Goal: Task Accomplishment & Management: Use online tool/utility

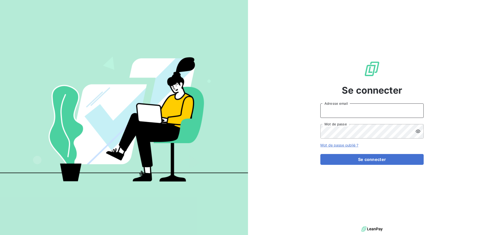
click at [337, 109] on input "Adresse email" at bounding box center [372, 111] width 103 height 14
type input "[PERSON_NAME][EMAIL_ADDRESS][DOMAIN_NAME]"
click at [321, 154] on button "Se connecter" at bounding box center [372, 159] width 103 height 11
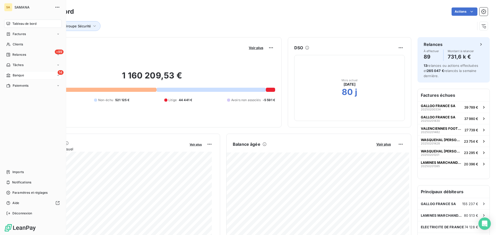
click at [10, 77] on icon at bounding box center [8, 76] width 4 height 4
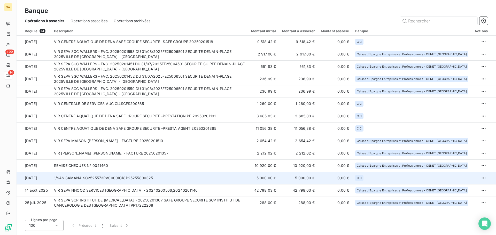
click at [125, 181] on td "1/SAS SAMANA SC2525573RV0000/C18P25255800325" at bounding box center [149, 178] width 197 height 12
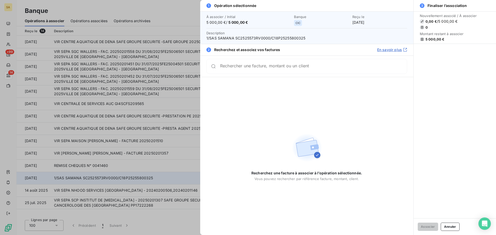
click at [125, 181] on div at bounding box center [248, 117] width 496 height 235
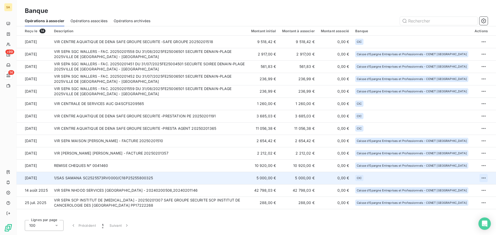
click at [486, 177] on html "SA +99 14 Banque Opérations à associer Opérations associées Opérations archivée…" at bounding box center [248, 117] width 496 height 235
click at [475, 186] on div "Archiver l’opération" at bounding box center [466, 190] width 40 height 8
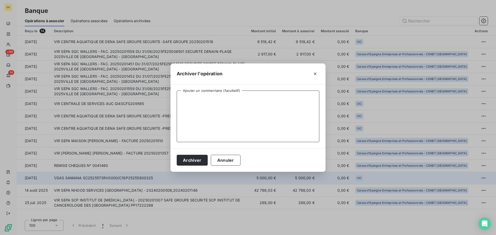
click at [218, 104] on textarea "Ajouter un commentaire (facultatif)" at bounding box center [248, 117] width 143 height 52
type textarea "Non lié à une prestation"
click at [197, 163] on button "Archiver" at bounding box center [192, 160] width 31 height 11
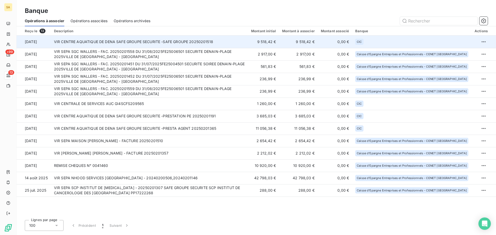
click at [102, 44] on td "VIR CENTRE AQUATIQUE DE DENA SAFE GROUPE SECURITE -SAFE GROUPE 20250201518" at bounding box center [149, 42] width 197 height 12
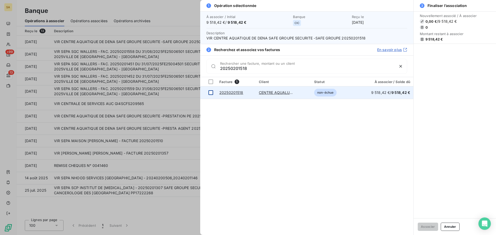
type input "20250201518"
drag, startPoint x: 207, startPoint y: 92, endPoint x: 210, endPoint y: 93, distance: 2.7
click at [210, 93] on td at bounding box center [208, 93] width 16 height 12
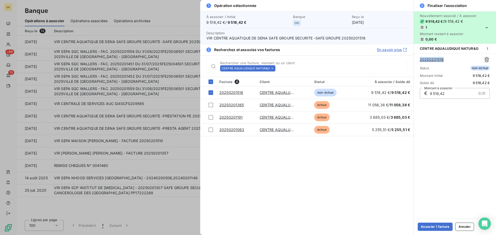
drag, startPoint x: 452, startPoint y: 60, endPoint x: 417, endPoint y: 59, distance: 35.4
click at [417, 59] on div "20250201518 Statut non-échue Montant initial 9 518,42 € Solde dû 9 518,42 € € 9…" at bounding box center [455, 77] width 82 height 49
copy link "20250201518"
click at [432, 226] on button "Associer 1 facture" at bounding box center [435, 227] width 35 height 8
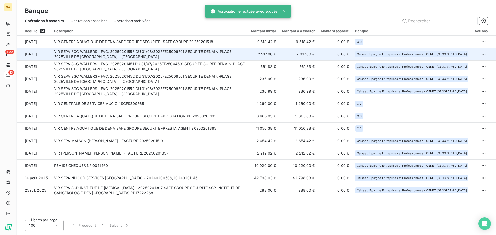
click at [117, 50] on td "VIR SEPA SGC WALLERS - FAC. 20250201558 DU 31/08/2025FE25006501 SECURITE DENAIN…" at bounding box center [149, 54] width 197 height 12
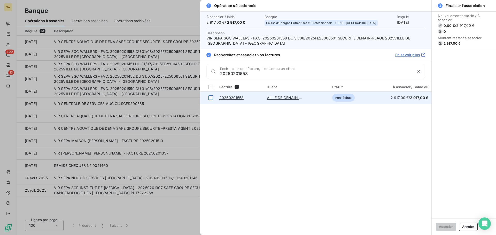
type input "20250201558"
click at [211, 100] on div at bounding box center [211, 98] width 5 height 5
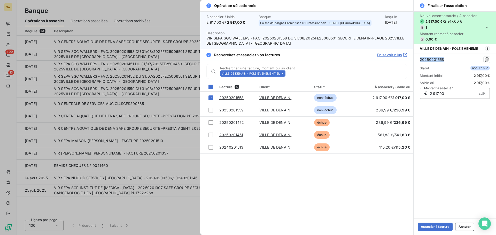
drag, startPoint x: 450, startPoint y: 61, endPoint x: 420, endPoint y: 61, distance: 29.7
click at [420, 61] on div "20250201558" at bounding box center [455, 60] width 70 height 6
copy link "20250201558"
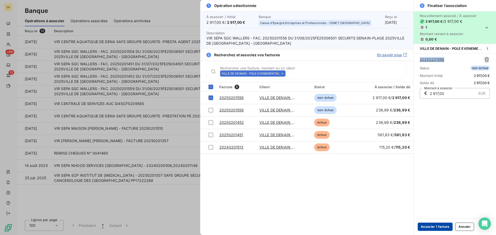
click at [436, 228] on button "Associer 1 facture" at bounding box center [435, 227] width 35 height 8
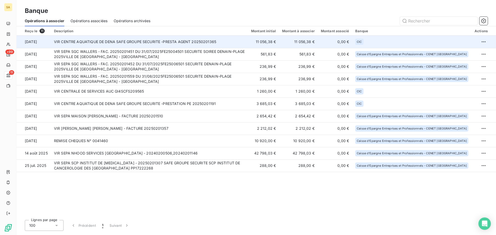
click at [103, 46] on td "VIR CENTRE AQUATIQUE DE DENA SAFE GROUPE SECURITE -PRESTA AGENT 20250201365" at bounding box center [149, 42] width 197 height 12
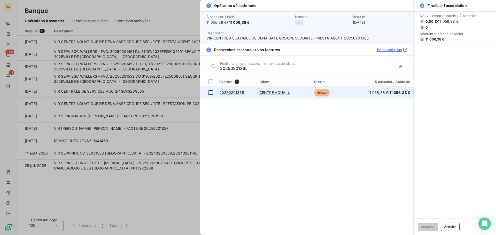
type input "20250201365"
click at [212, 94] on div at bounding box center [211, 92] width 5 height 5
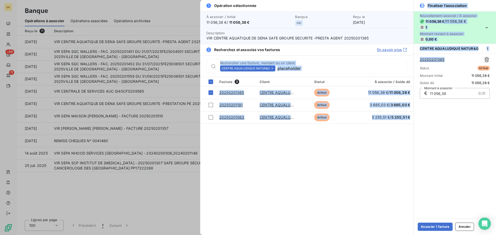
drag, startPoint x: 452, startPoint y: 58, endPoint x: 406, endPoint y: 58, distance: 46.5
click at [406, 58] on div "1 Opération sélectionnée À associer / Initial 11 056,38 € / 11 056,38 € Banque …" at bounding box center [348, 117] width 296 height 235
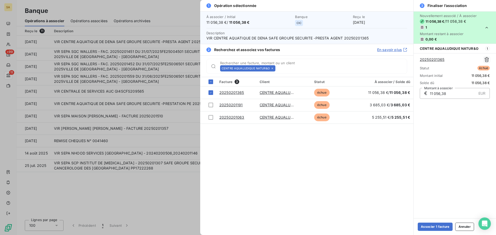
click at [442, 119] on div "Nouvellement associé / À associer 11 056,38 € / 11 056,38 € 1 Montant restant à…" at bounding box center [455, 114] width 82 height 207
drag, startPoint x: 449, startPoint y: 60, endPoint x: 417, endPoint y: 58, distance: 31.9
click at [417, 57] on div "20250201365 Statut échue Montant initial 11 056,38 € Solde dû 11 056,38 € € 11 …" at bounding box center [455, 77] width 82 height 49
copy link "20250201365"
click at [433, 228] on button "Associer 1 facture" at bounding box center [435, 227] width 35 height 8
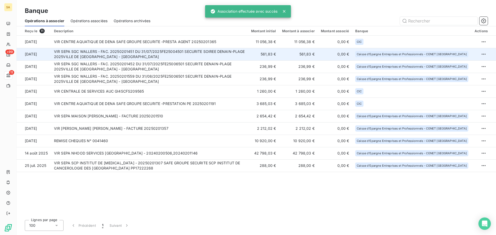
click at [157, 55] on td "VIR SEPA SGC WALLERS - FAC. 20250201451 DU 31/07/2025FE25004501 SECURITE SOIREE…" at bounding box center [149, 54] width 197 height 12
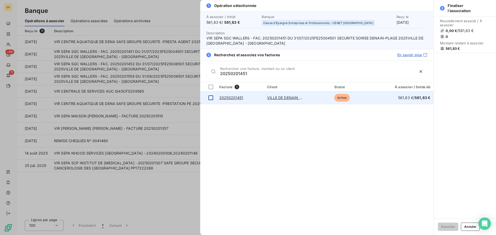
type input "20250201451"
click at [210, 98] on div at bounding box center [211, 98] width 5 height 5
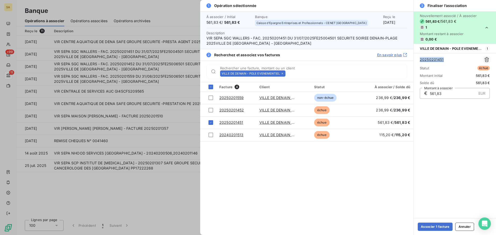
drag, startPoint x: 454, startPoint y: 61, endPoint x: 417, endPoint y: 61, distance: 37.0
click at [417, 61] on div "20250201451 Statut échue Montant initial 561,83 € Solde dû 561,83 € € 561,83 EU…" at bounding box center [455, 77] width 82 height 49
copy link "20250201451"
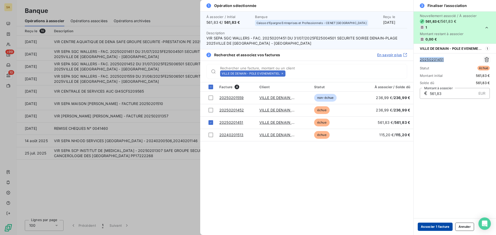
click at [430, 227] on button "Associer 1 facture" at bounding box center [435, 227] width 35 height 8
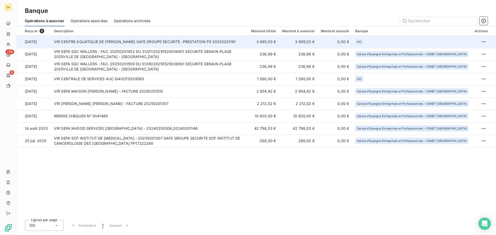
click at [71, 39] on td "VIR CENTRE AQUATIQUE DE DENA SAFE GROUPE SECURITE -PRESTATION PE 20250201191" at bounding box center [149, 42] width 197 height 12
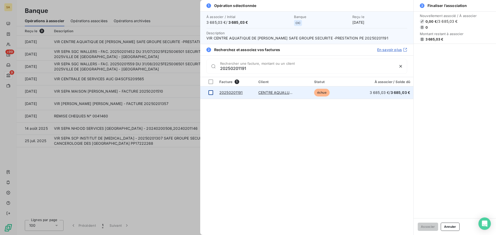
type input "20250201191"
click at [211, 95] on div at bounding box center [211, 92] width 5 height 5
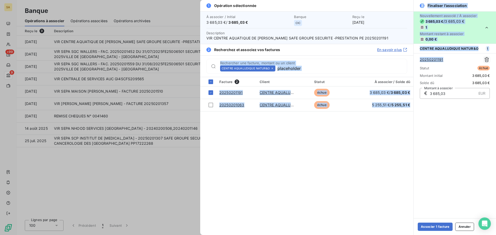
drag, startPoint x: 449, startPoint y: 59, endPoint x: 412, endPoint y: 58, distance: 37.0
click at [412, 58] on div "1 Opération sélectionnée À associer / Initial 3 685,03 € / 3 685,03 € Banque CI…" at bounding box center [348, 117] width 296 height 235
drag, startPoint x: 457, startPoint y: 112, endPoint x: 432, endPoint y: 77, distance: 43.1
click at [456, 112] on div "Nouvellement associé / À associer 3 685,03 € / 3 685,03 € 1 Montant restant à a…" at bounding box center [455, 114] width 82 height 207
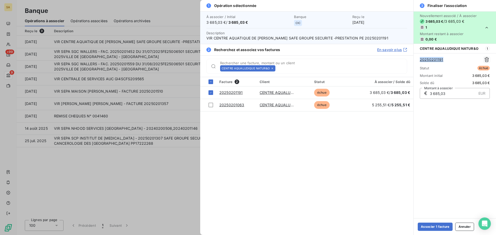
drag, startPoint x: 446, startPoint y: 60, endPoint x: 418, endPoint y: 59, distance: 28.0
click at [418, 59] on div "20250201191 Statut échue Montant initial 3 685,03 € Solde dû 3 685,03 € € 3 685…" at bounding box center [455, 77] width 82 height 49
copy link "20250201191"
click at [432, 225] on button "Associer 1 facture" at bounding box center [435, 227] width 35 height 8
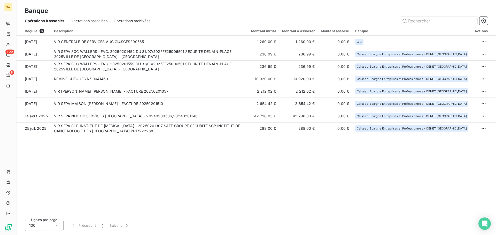
click at [118, 43] on td "VIR CENTRALE DE SERVICES AUC GI4SCFS209565" at bounding box center [149, 42] width 197 height 12
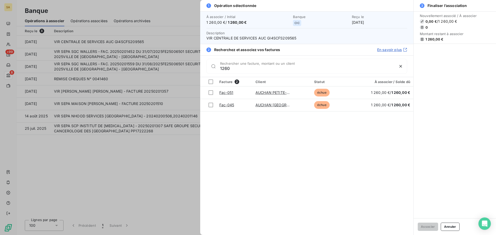
type input "1260"
click at [133, 150] on div at bounding box center [248, 117] width 496 height 235
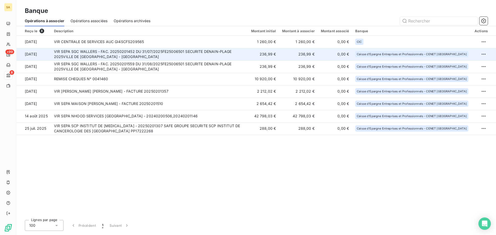
click at [112, 49] on td "VIR SEPA SGC WALLERS - FAC. 20250201452 DU 31/07/2025FE25006501 SECURITE DENAIN…" at bounding box center [149, 54] width 197 height 12
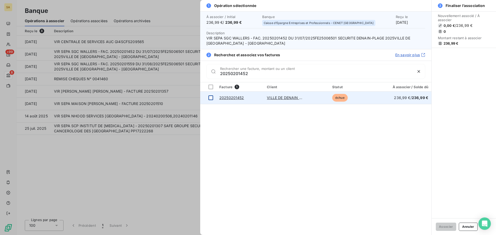
type input "20250201452"
click at [212, 99] on div at bounding box center [211, 98] width 5 height 5
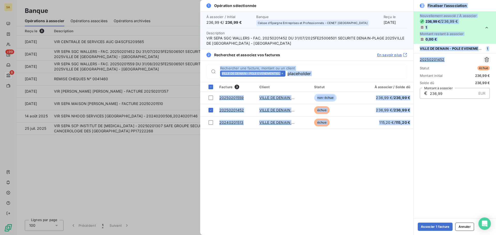
drag, startPoint x: 452, startPoint y: 62, endPoint x: 413, endPoint y: 60, distance: 39.1
click at [413, 60] on div "1 Opération sélectionnée À associer / Initial 236,99 € / 236,99 € Banque Caisse…" at bounding box center [348, 117] width 296 height 235
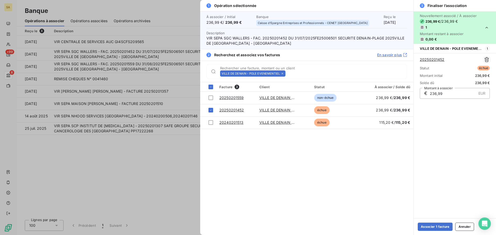
click at [451, 115] on div "Nouvellement associé / À associer 236,99 € / 236,99 € 1 Montant restant à assoc…" at bounding box center [455, 114] width 82 height 207
drag, startPoint x: 449, startPoint y: 60, endPoint x: 421, endPoint y: 58, distance: 27.9
click at [421, 58] on div "20250201452" at bounding box center [455, 60] width 70 height 6
copy link "20250201452"
click at [433, 225] on button "Associer 1 facture" at bounding box center [435, 227] width 35 height 8
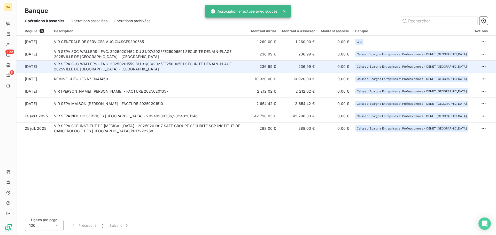
click at [111, 65] on td "VIR SEPA SGC WALLERS - FAC. 20250201559 DU 31/08/2025FE25006501 SECURITE DENAIN…" at bounding box center [149, 66] width 197 height 12
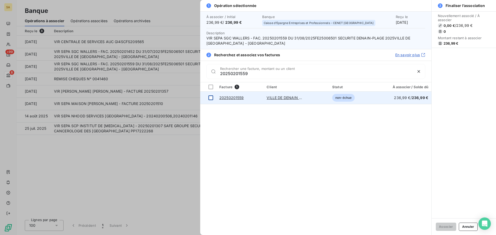
type input "20250201559"
click at [210, 97] on div at bounding box center [211, 98] width 5 height 5
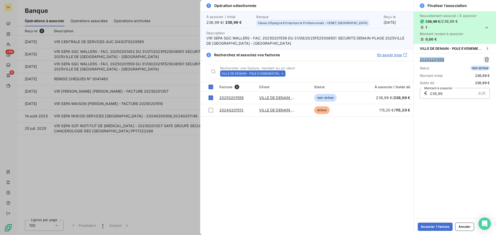
drag, startPoint x: 447, startPoint y: 61, endPoint x: 419, endPoint y: 63, distance: 27.7
click at [419, 63] on div "20250201559 Statut non-échue Montant initial 236,99 € Solde dû 236,99 € € 236,9…" at bounding box center [455, 77] width 82 height 49
copy link "20250201559"
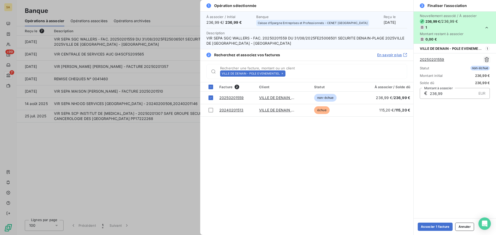
click at [434, 223] on div "Associer 1 facture Annuler" at bounding box center [455, 227] width 82 height 17
click at [435, 225] on button "Associer 1 facture" at bounding box center [435, 227] width 35 height 8
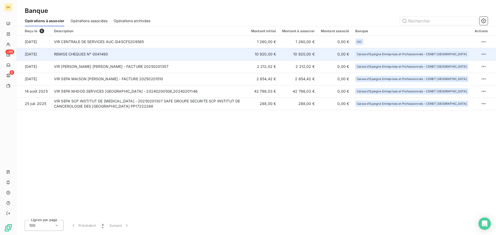
click at [155, 56] on td "REMISE CHEQUES N° 0041460" at bounding box center [149, 54] width 197 height 12
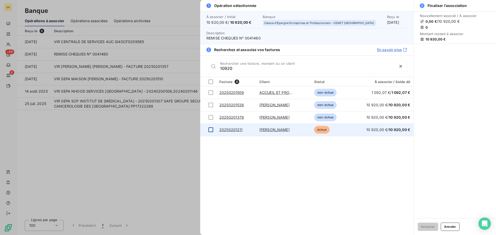
type input "10920"
click at [210, 129] on div at bounding box center [211, 130] width 5 height 5
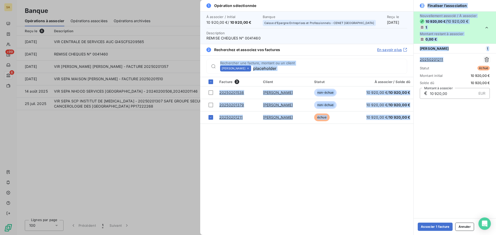
drag, startPoint x: 452, startPoint y: 60, endPoint x: 412, endPoint y: 56, distance: 40.7
click at [411, 56] on div "1 Opération sélectionnée À associer / Initial 10 920,00 € / 10 920,00 € Banque …" at bounding box center [348, 117] width 296 height 235
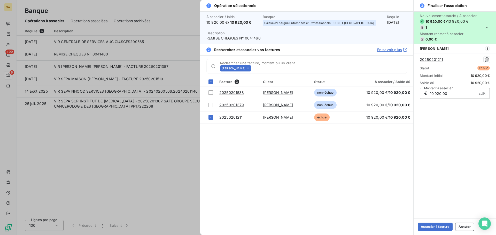
click at [461, 124] on div "Nouvellement associé / À associer 10 920,00 € / 10 920,00 € 1 Montant restant à…" at bounding box center [455, 114] width 82 height 207
drag, startPoint x: 448, startPoint y: 58, endPoint x: 418, endPoint y: 58, distance: 29.7
click at [418, 58] on div "20250201211 Statut échue Montant initial 10 920,00 € Solde dû 10 920,00 € € 10 …" at bounding box center [455, 77] width 82 height 49
copy link "20250201211"
click at [435, 227] on button "Associer 1 facture" at bounding box center [435, 227] width 35 height 8
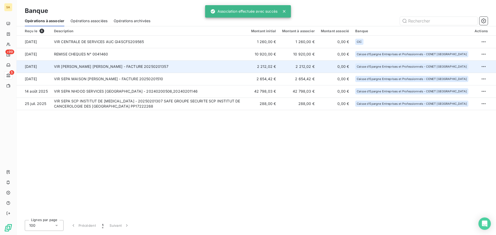
click at [75, 62] on td "VIR [PERSON_NAME] [PERSON_NAME] - FACTURE 20250201357" at bounding box center [149, 66] width 197 height 12
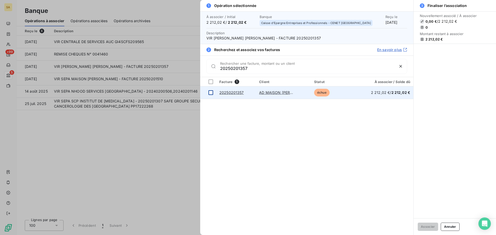
type input "20250201357"
click at [213, 94] on div at bounding box center [211, 92] width 5 height 5
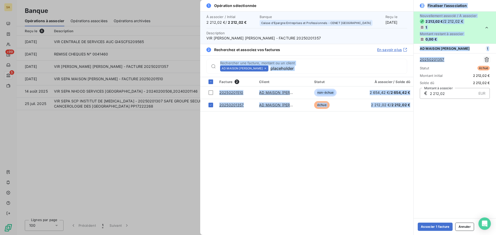
drag, startPoint x: 448, startPoint y: 60, endPoint x: 413, endPoint y: 60, distance: 35.4
click at [413, 60] on div "1 Opération sélectionnée À associer / Initial 2 212,02 € / 2 212,02 € Banque Ca…" at bounding box center [348, 117] width 296 height 235
click at [459, 62] on div "20250201357" at bounding box center [455, 60] width 70 height 6
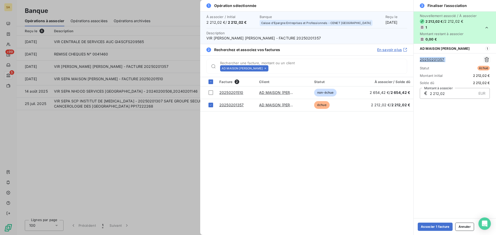
drag, startPoint x: 459, startPoint y: 62, endPoint x: 426, endPoint y: 61, distance: 33.6
click at [426, 61] on div "20250201357" at bounding box center [455, 60] width 70 height 6
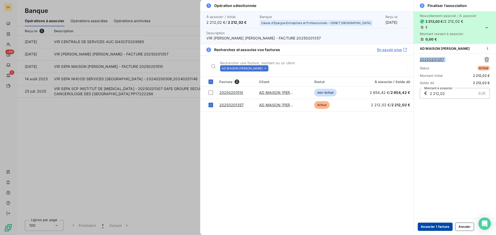
drag, startPoint x: 443, startPoint y: 229, endPoint x: 437, endPoint y: 228, distance: 5.8
click at [443, 229] on button "Associer 1 facture" at bounding box center [435, 227] width 35 height 8
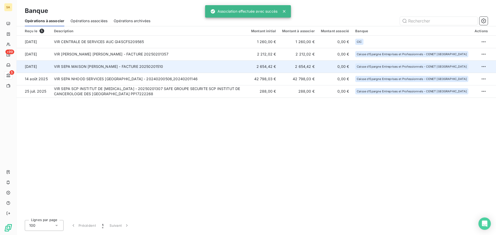
click at [101, 67] on td "VIR SEPA MAISON [PERSON_NAME] - FACTURE 20250201510" at bounding box center [149, 66] width 197 height 12
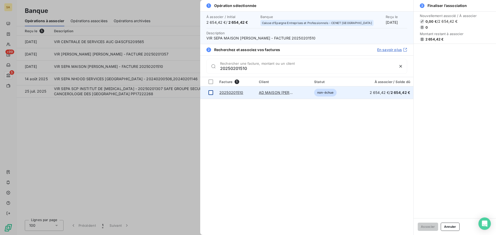
type input "20250201510"
click at [211, 94] on div at bounding box center [211, 92] width 5 height 5
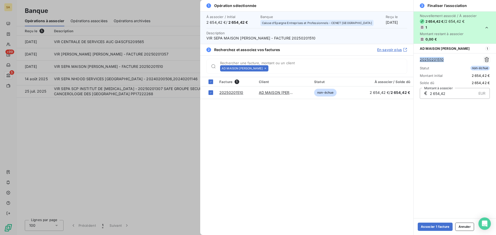
drag, startPoint x: 447, startPoint y: 60, endPoint x: 416, endPoint y: 60, distance: 31.3
click at [416, 60] on div "20250201510 Statut non-échue Montant initial 2 654,42 € Solde dû 2 654,42 € € 2…" at bounding box center [455, 77] width 82 height 49
copy link "20250201510"
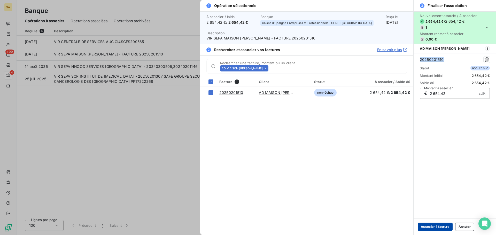
click at [431, 226] on button "Associer 1 facture" at bounding box center [435, 227] width 35 height 8
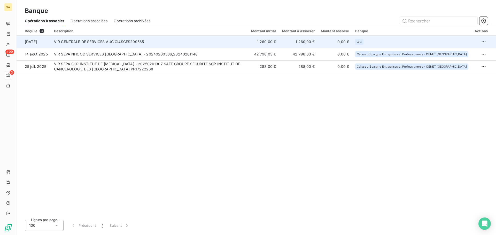
click at [134, 40] on td "VIR CENTRALE DE SERVICES AUC GI4SCFS209565" at bounding box center [149, 42] width 197 height 12
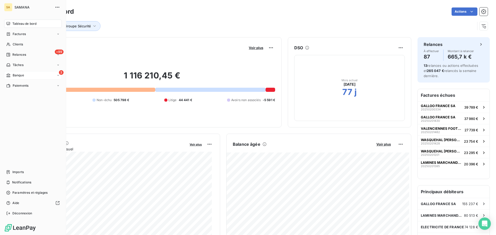
click at [21, 75] on span "Banque" at bounding box center [18, 75] width 11 height 5
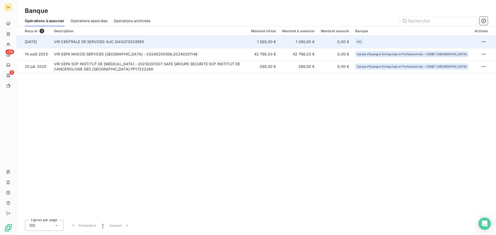
click at [151, 41] on td "VIR CENTRALE DE SERVICES AUC GI4SCFS209565" at bounding box center [149, 42] width 197 height 12
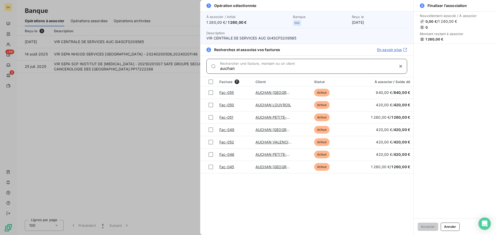
type input "auchan"
click at [46, 130] on div at bounding box center [248, 117] width 496 height 235
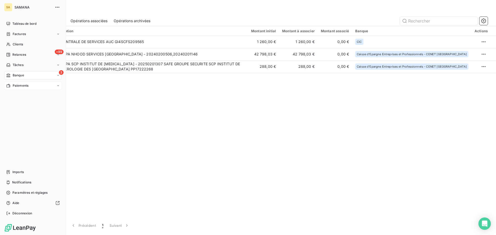
click at [30, 86] on div "Paiements" at bounding box center [33, 86] width 58 height 8
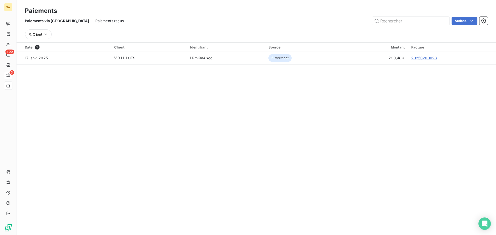
click at [95, 19] on span "Paiements reçus" at bounding box center [109, 20] width 28 height 5
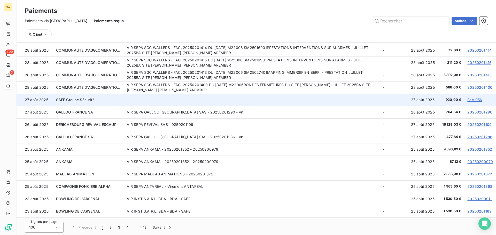
scroll to position [19, 0]
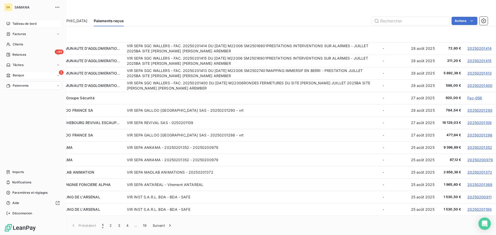
click at [14, 20] on div "Tableau de bord" at bounding box center [33, 24] width 58 height 8
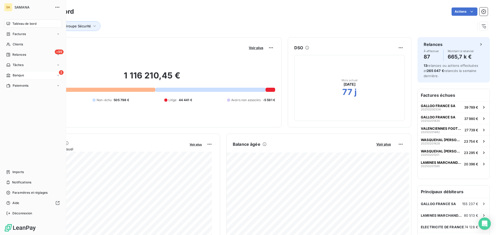
click at [12, 73] on div "Banque" at bounding box center [15, 75] width 18 height 5
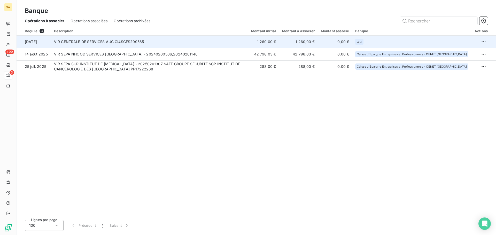
click at [121, 42] on td "VIR CENTRALE DE SERVICES AUC GI4SCFS209565" at bounding box center [149, 42] width 197 height 12
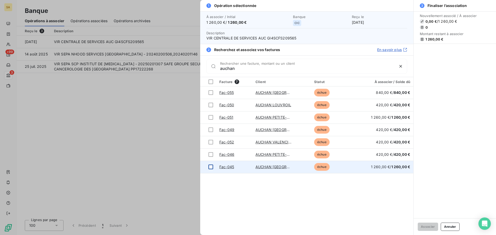
type input "auchan"
click at [211, 168] on div at bounding box center [211, 167] width 5 height 5
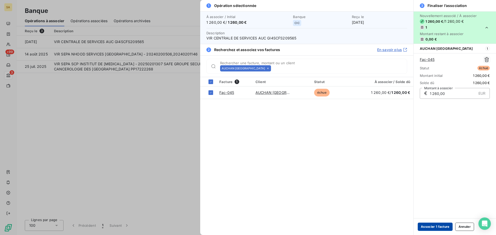
click at [439, 226] on button "Associer 1 facture" at bounding box center [435, 227] width 35 height 8
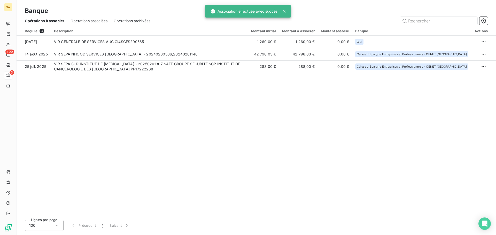
click at [316, 158] on div "Reçu le 3 Description Montant initial Montant à associer Montant associé Banque…" at bounding box center [257, 121] width 480 height 190
